Goal: Task Accomplishment & Management: Manage account settings

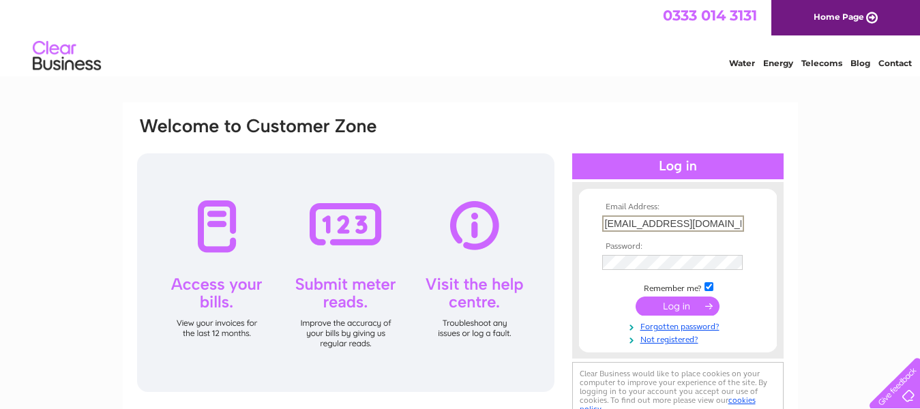
type input "topmarket771@gmail.com"
click at [623, 251] on tbody "Email Address: topmarket771@gmail.com Password: Remember me?" at bounding box center [678, 273] width 158 height 141
click at [620, 252] on td at bounding box center [678, 261] width 158 height 22
click at [636, 297] on input "submit" at bounding box center [678, 306] width 84 height 19
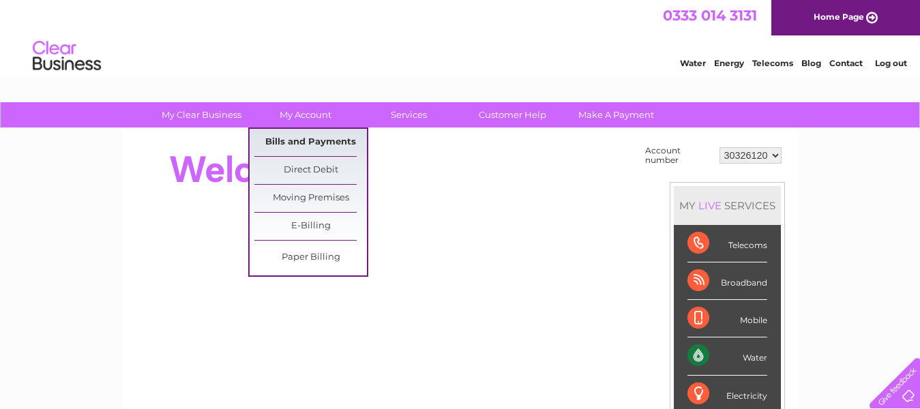
click at [318, 148] on link "Bills and Payments" at bounding box center [310, 142] width 113 height 27
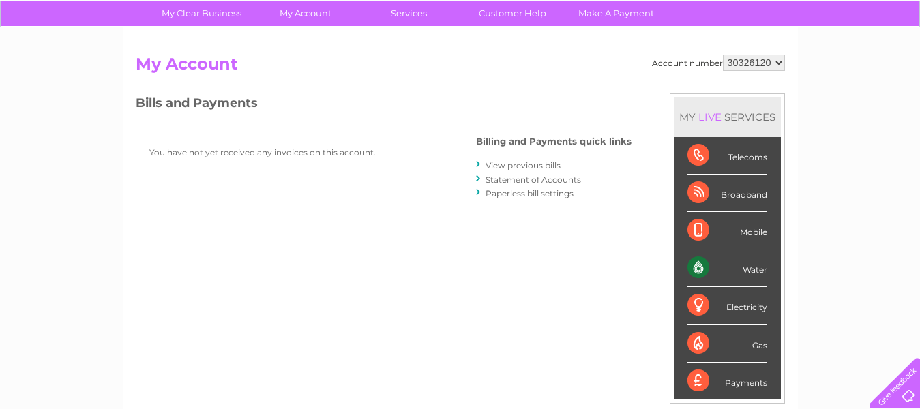
click at [518, 165] on link "View previous bills" at bounding box center [523, 165] width 75 height 10
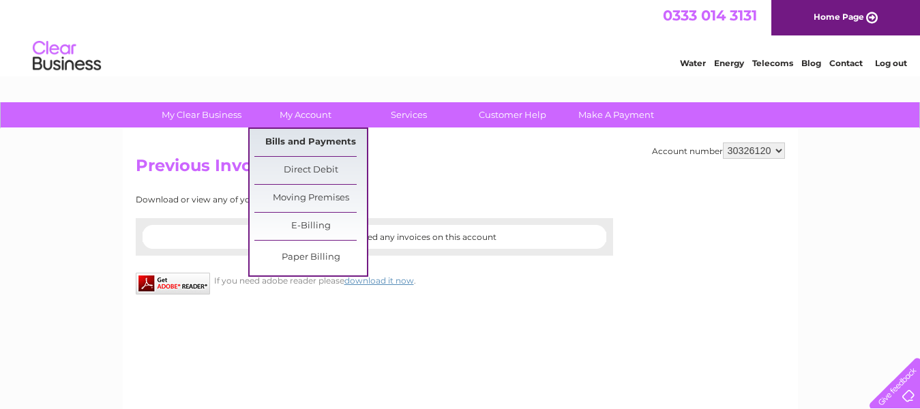
click at [319, 143] on link "Bills and Payments" at bounding box center [310, 142] width 113 height 27
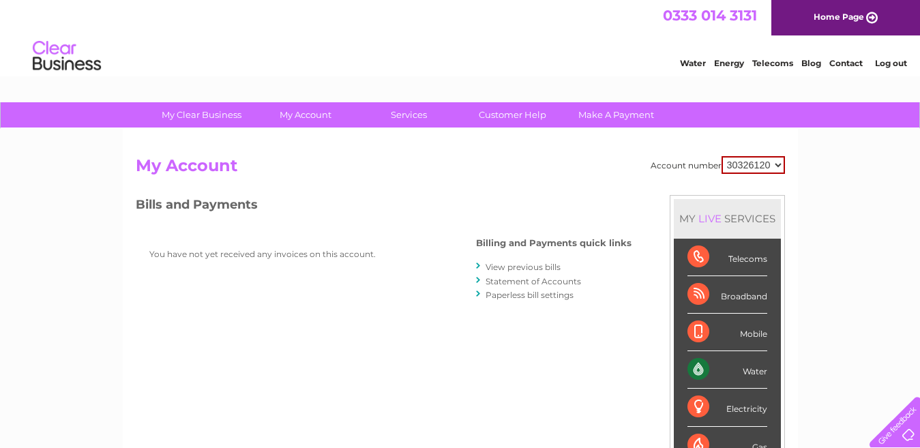
click at [749, 169] on select "30326120" at bounding box center [753, 165] width 63 height 18
click at [900, 63] on link "Log out" at bounding box center [891, 63] width 32 height 10
